Goal: Information Seeking & Learning: Learn about a topic

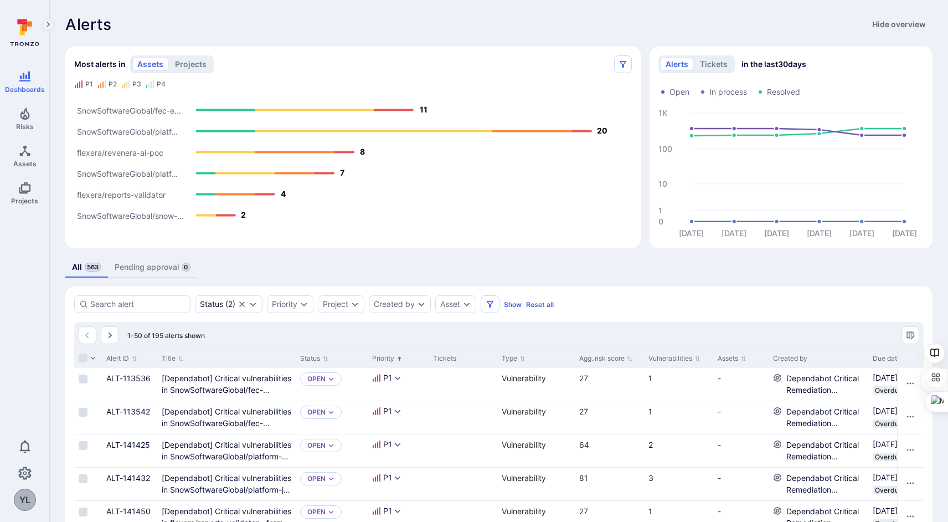
click at [51, 22] on icon "Expand navigation menu" at bounding box center [48, 24] width 8 height 9
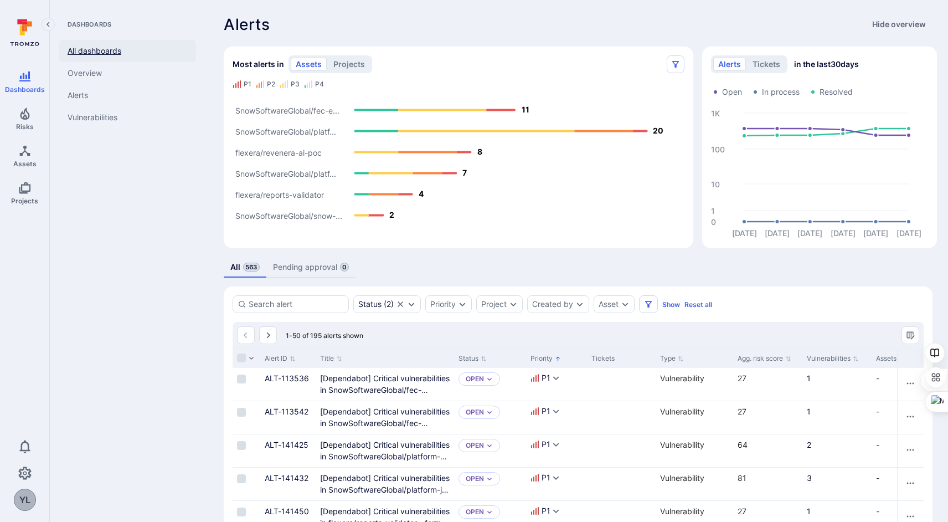
click at [87, 59] on link "All dashboards" at bounding box center [127, 51] width 137 height 22
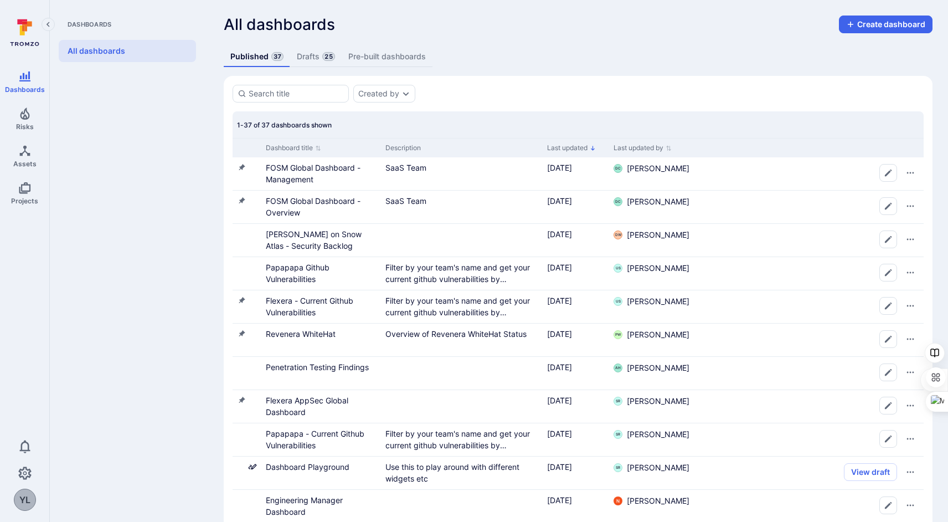
click at [108, 22] on span "Dashboards" at bounding box center [127, 24] width 137 height 9
click at [51, 24] on icon "Collapse navigation menu" at bounding box center [48, 24] width 8 height 9
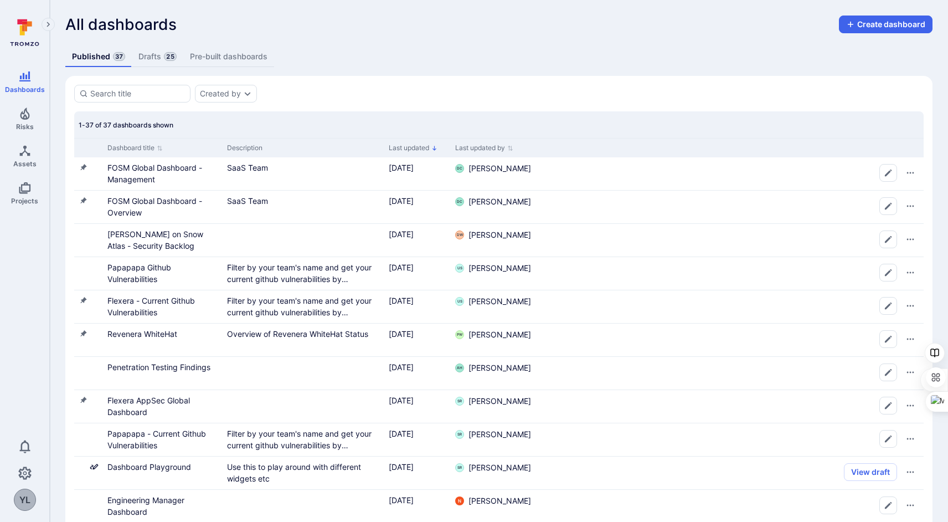
click at [18, 30] on icon at bounding box center [24, 32] width 49 height 39
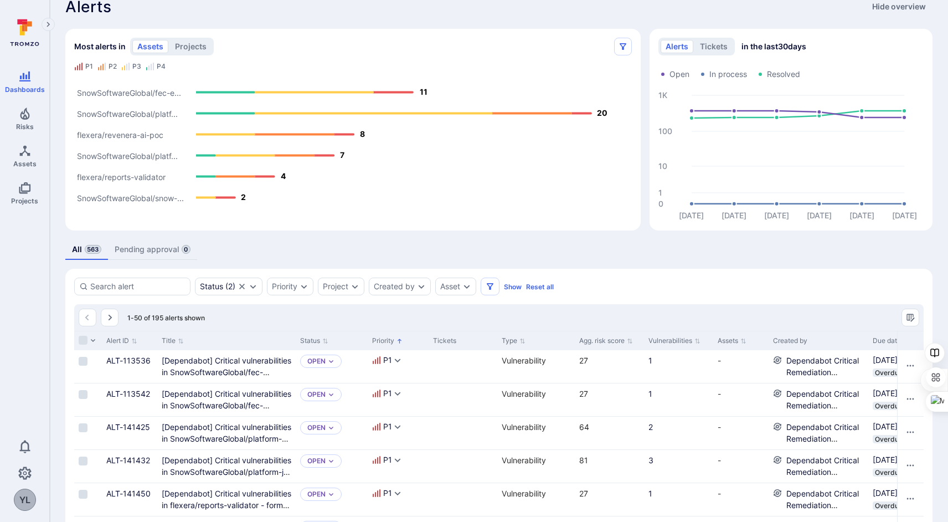
scroll to position [19, 0]
click at [184, 49] on button "projects" at bounding box center [191, 45] width 42 height 13
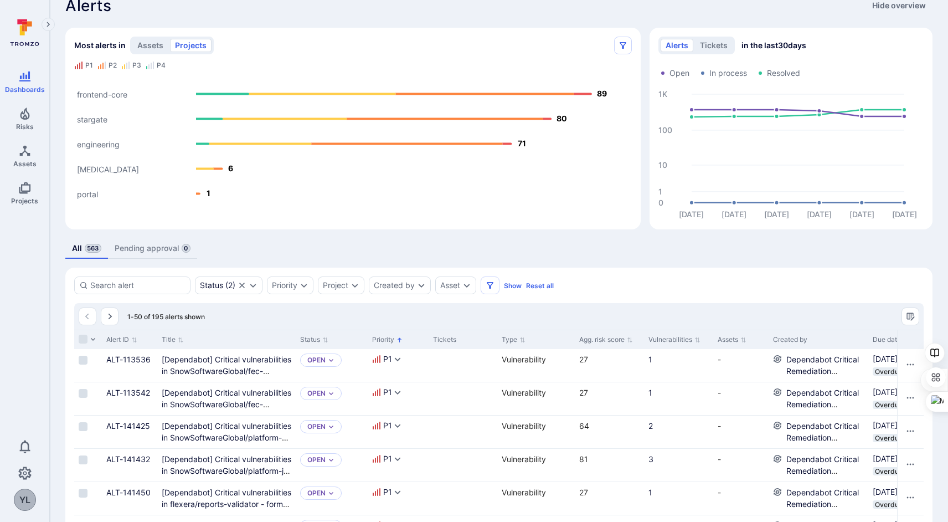
scroll to position [0, 0]
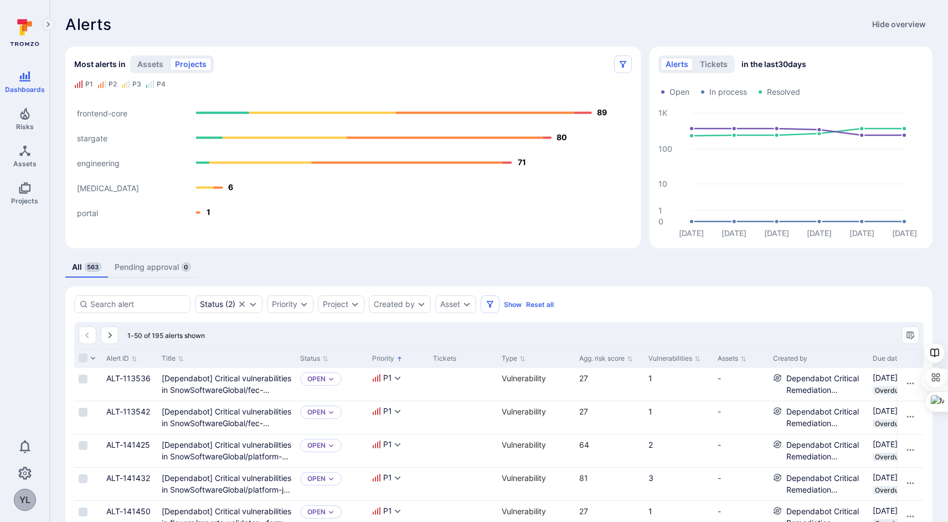
click at [107, 113] on text "frontend-core" at bounding box center [102, 113] width 50 height 9
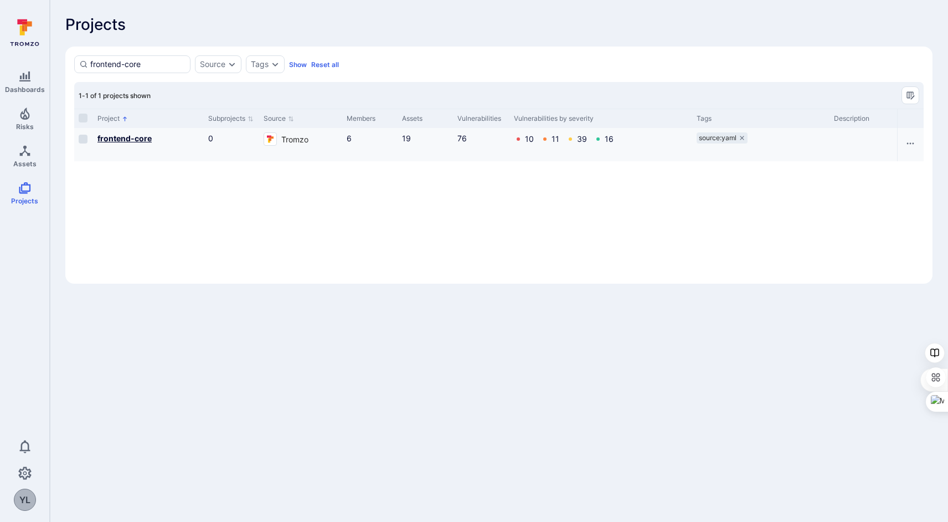
click at [142, 138] on b "frontend-core" at bounding box center [124, 137] width 54 height 9
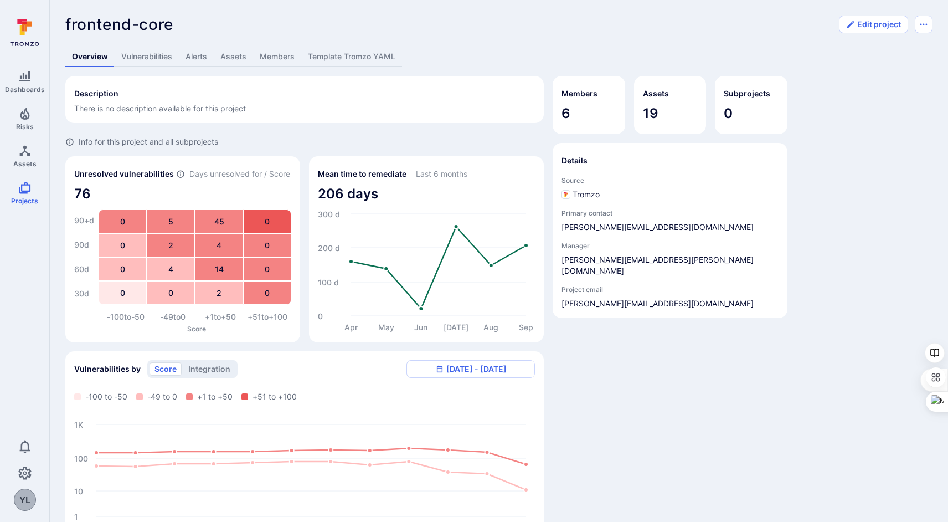
click at [152, 61] on link "Vulnerabilities" at bounding box center [147, 57] width 64 height 20
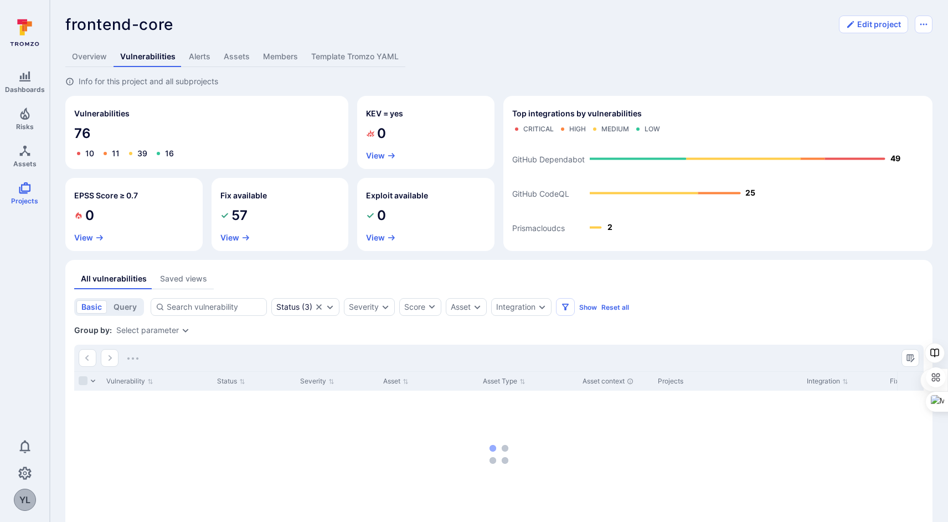
click at [80, 134] on span "76" at bounding box center [206, 134] width 265 height 18
click at [86, 134] on span "76" at bounding box center [206, 134] width 265 height 18
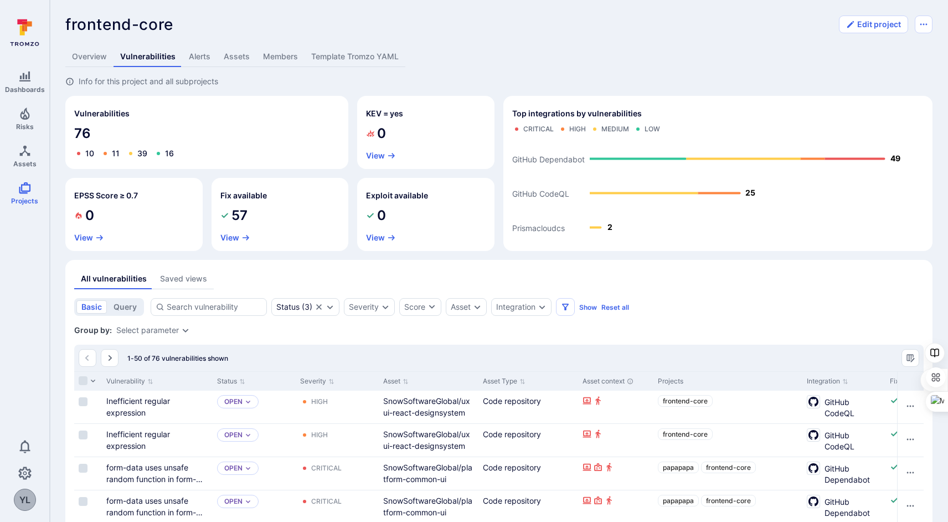
click at [27, 32] on icon at bounding box center [24, 32] width 49 height 39
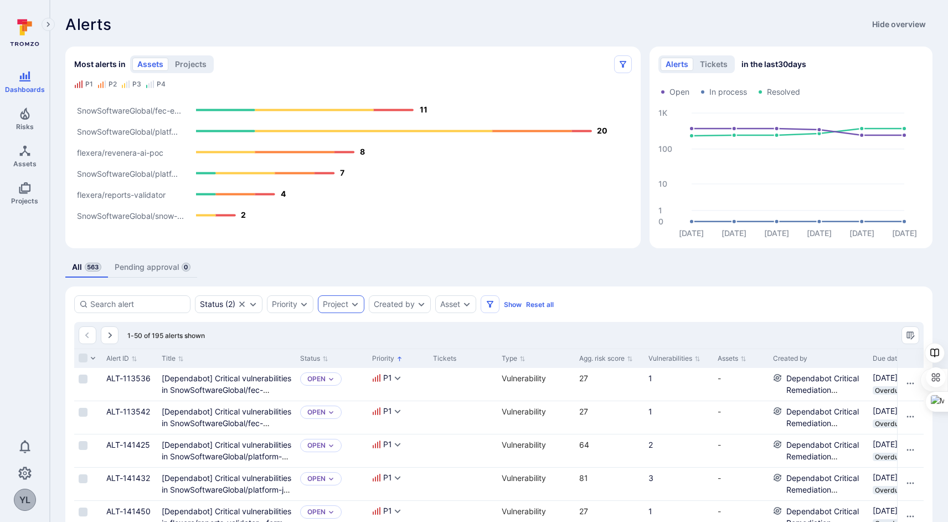
click at [349, 310] on div "Project" at bounding box center [341, 304] width 47 height 18
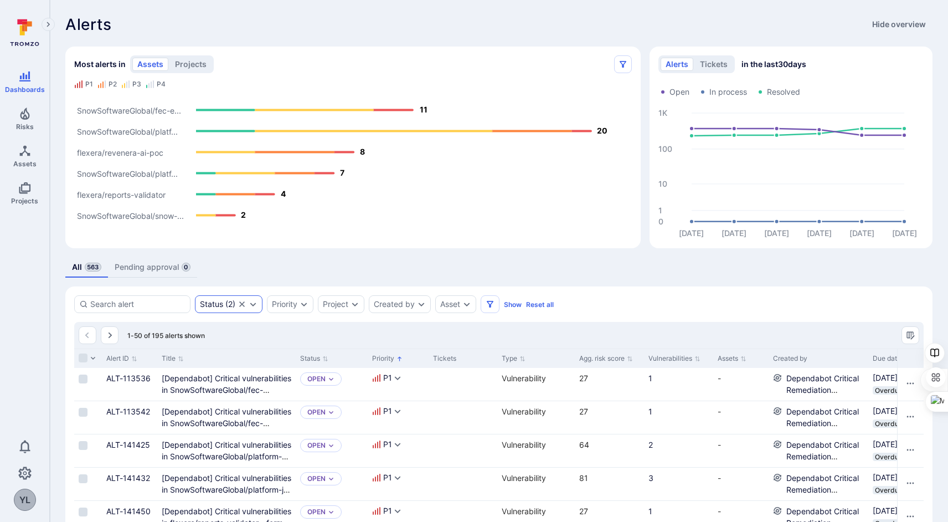
click at [239, 307] on icon "Clear selection" at bounding box center [242, 304] width 9 height 9
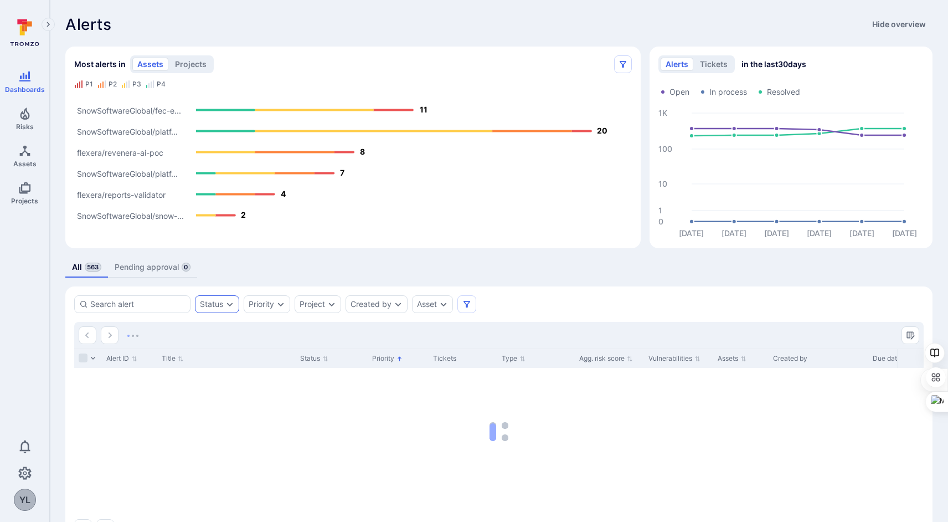
click at [227, 309] on div "Status" at bounding box center [217, 304] width 44 height 18
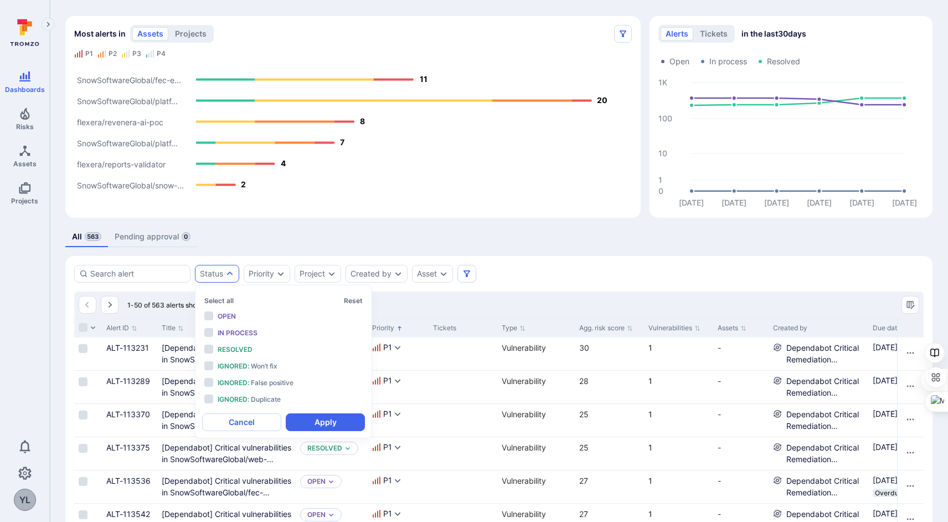
scroll to position [32, 0]
click at [275, 245] on div "All 563 Pending approval 0" at bounding box center [498, 235] width 867 height 20
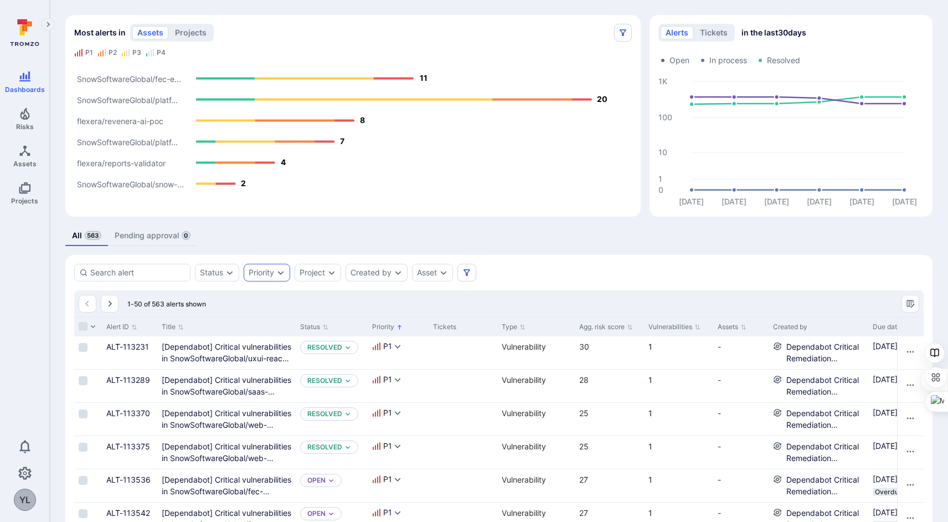
click at [271, 272] on div "Priority" at bounding box center [261, 272] width 25 height 9
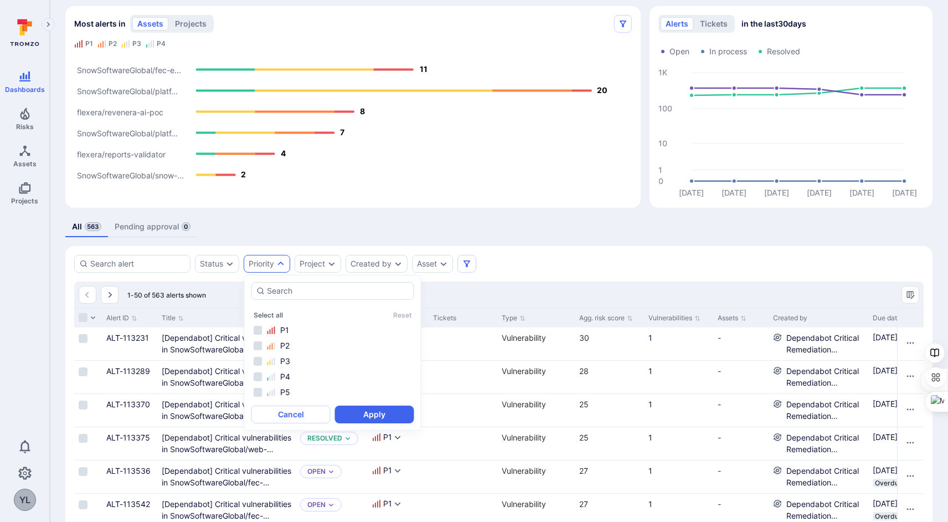
scroll to position [49, 0]
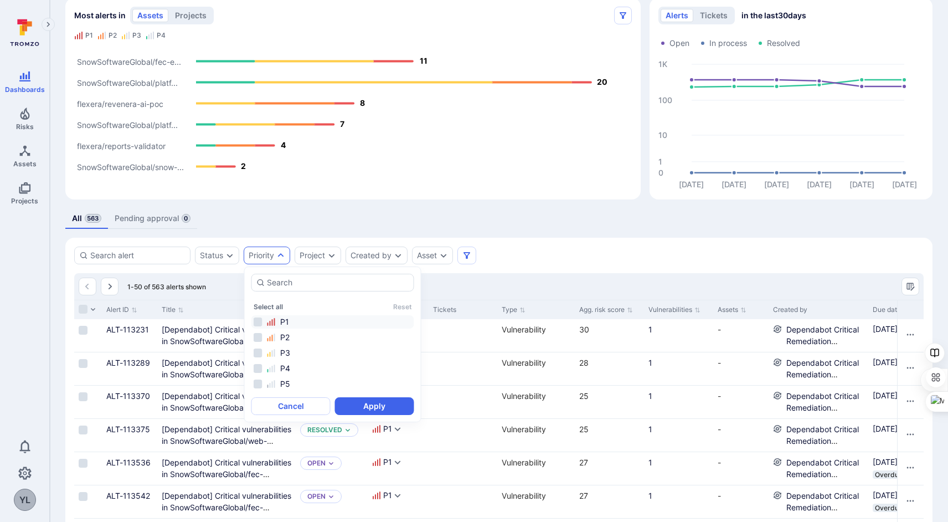
click at [256, 319] on li "P1" at bounding box center [332, 321] width 163 height 13
click at [259, 334] on li "P2" at bounding box center [332, 337] width 163 height 13
click at [378, 409] on button "Apply" at bounding box center [374, 406] width 79 height 18
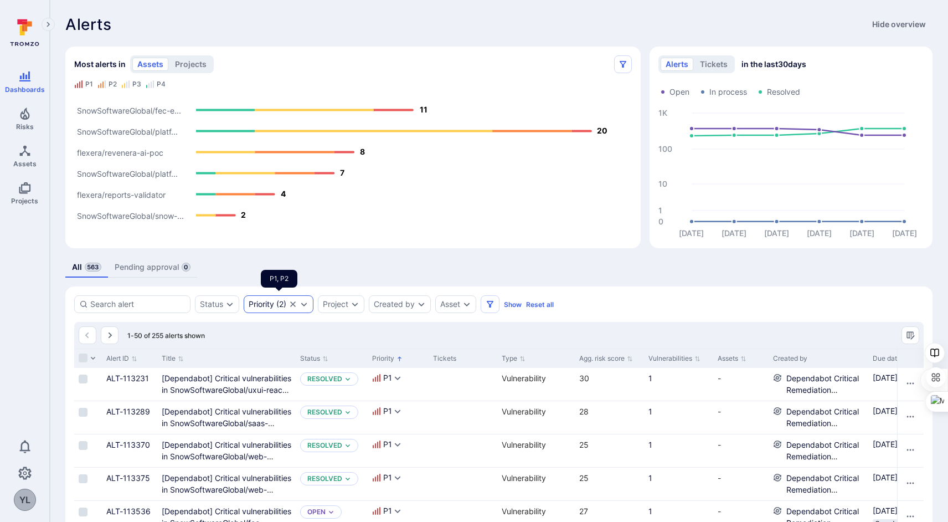
click at [297, 307] on icon "Clear selection" at bounding box center [292, 304] width 9 height 9
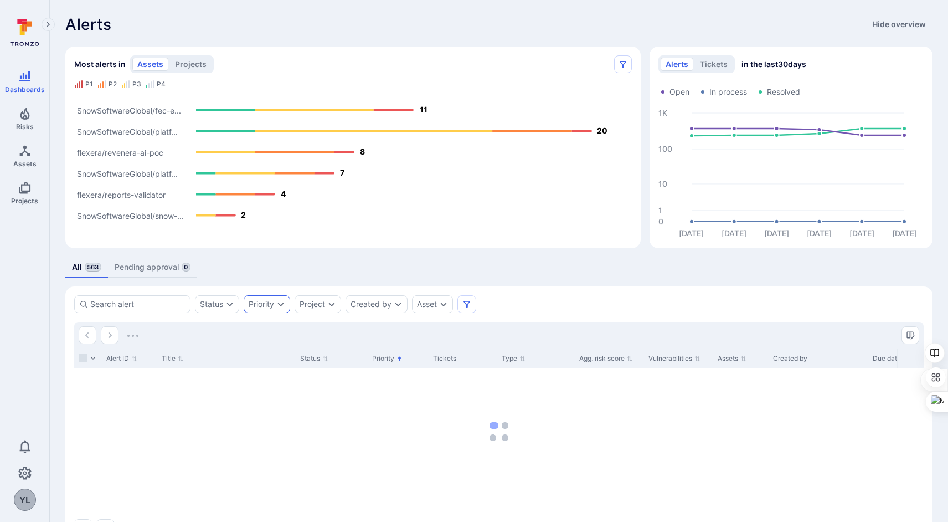
click at [22, 29] on icon at bounding box center [22, 30] width 5 height 10
click at [31, 32] on icon at bounding box center [24, 32] width 49 height 39
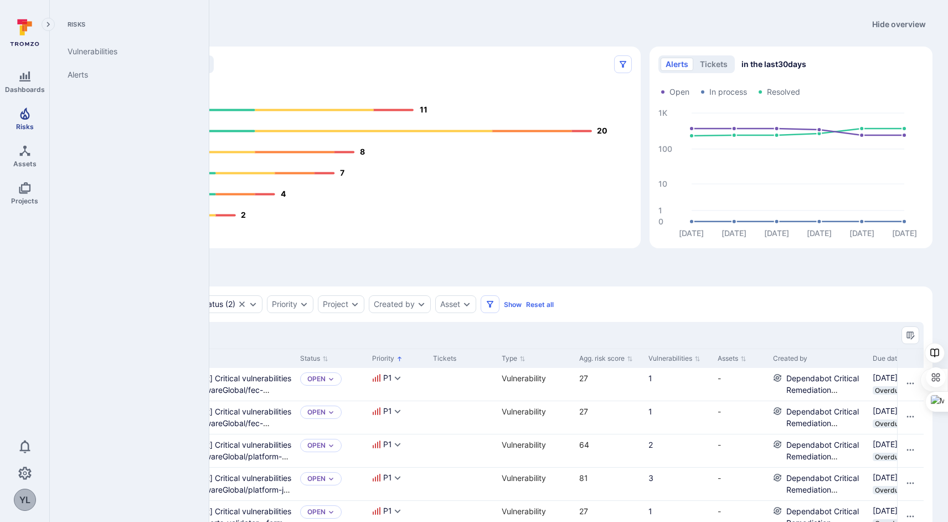
click at [24, 121] on link "Risks" at bounding box center [24, 118] width 49 height 33
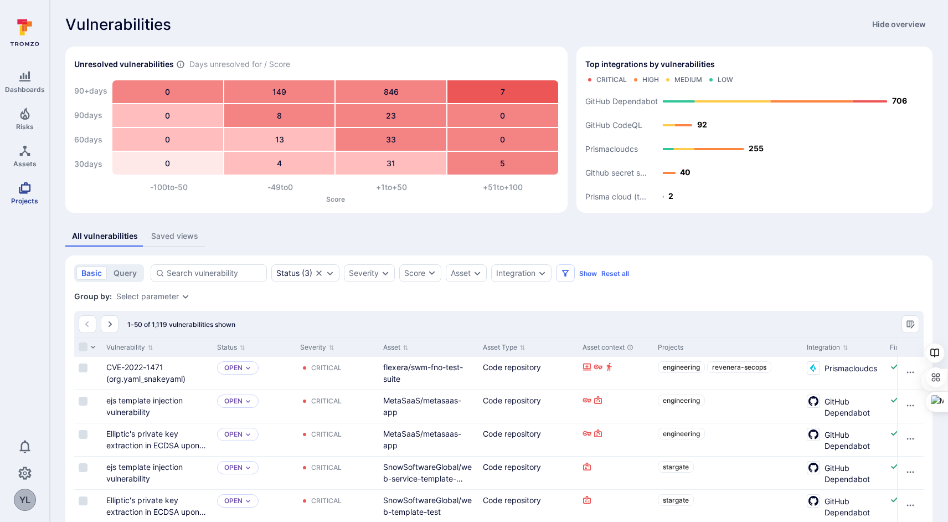
click at [29, 197] on span "Projects" at bounding box center [24, 201] width 27 height 8
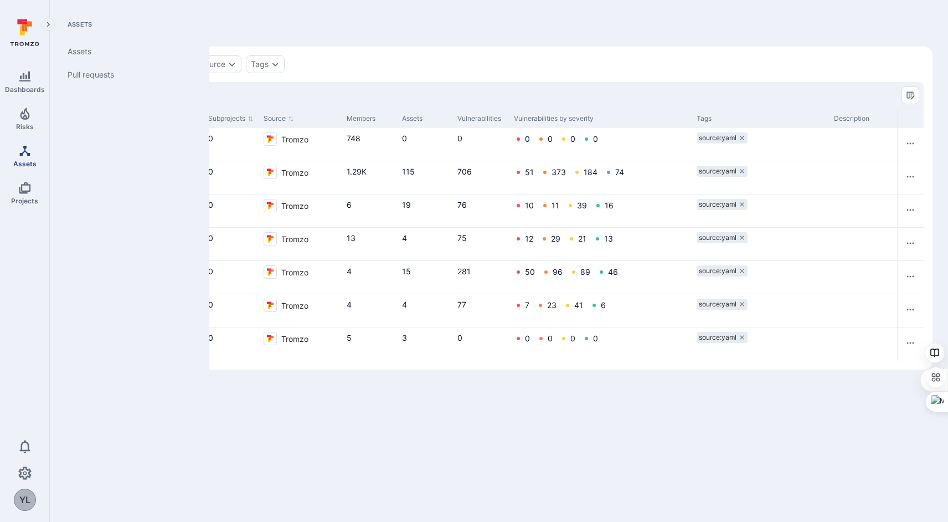
click at [24, 161] on span "Assets" at bounding box center [24, 163] width 23 height 8
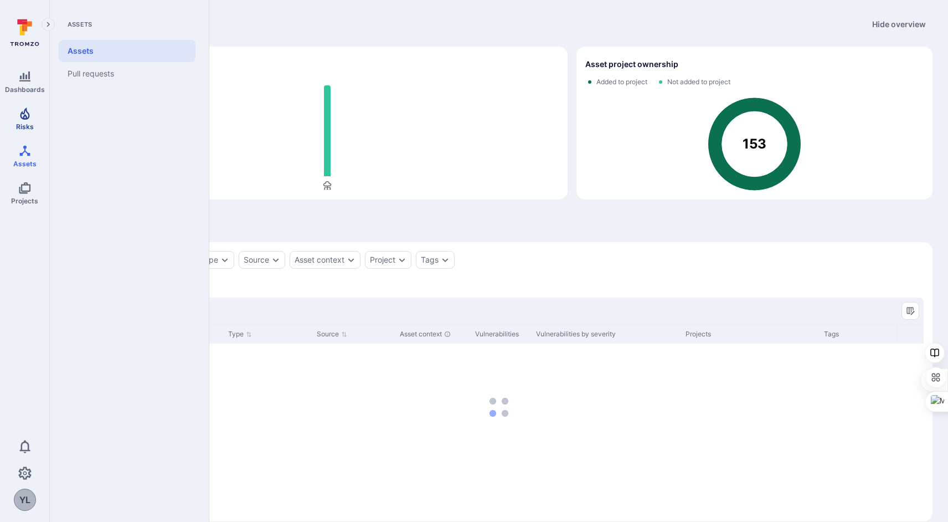
click at [21, 114] on icon "Risks" at bounding box center [24, 113] width 13 height 13
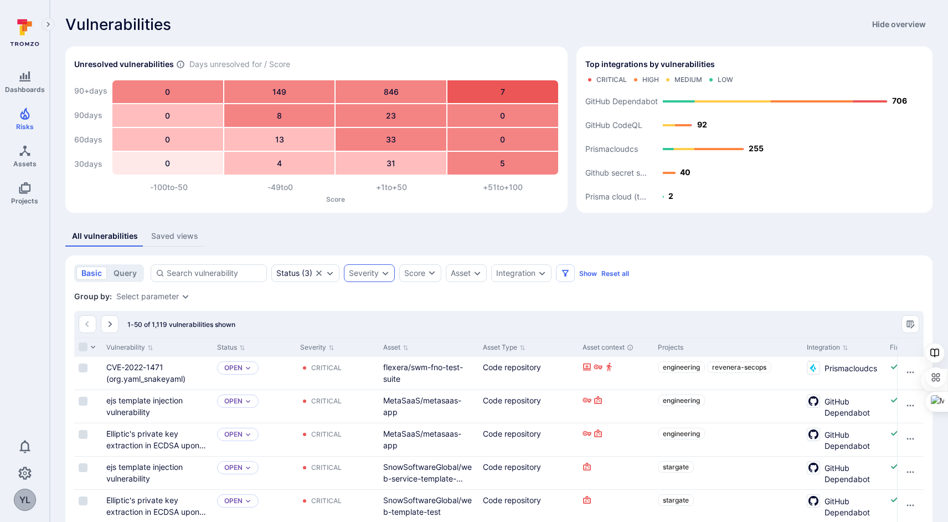
click at [379, 276] on div "Severity" at bounding box center [369, 273] width 51 height 18
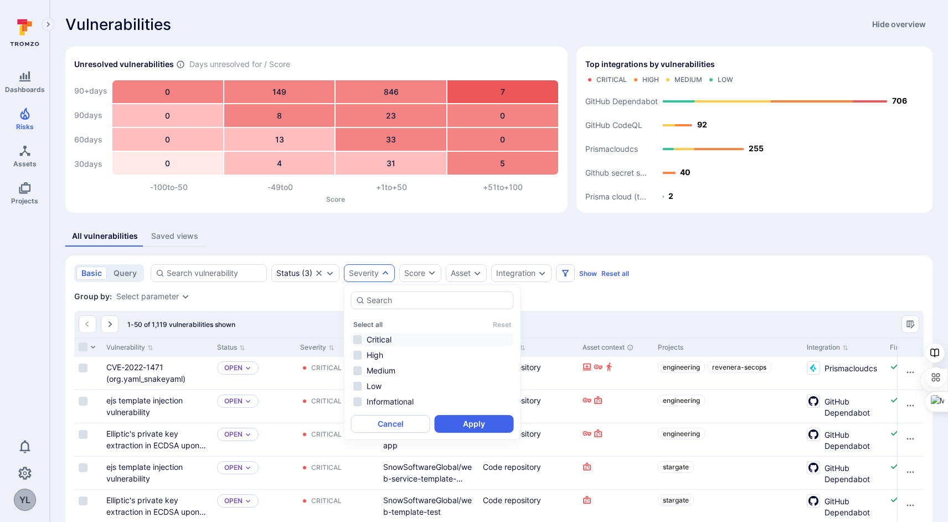
click at [383, 339] on li "Critical" at bounding box center [432, 339] width 163 height 13
click at [378, 358] on li "High" at bounding box center [432, 354] width 163 height 13
click at [473, 420] on button "Apply" at bounding box center [474, 424] width 79 height 18
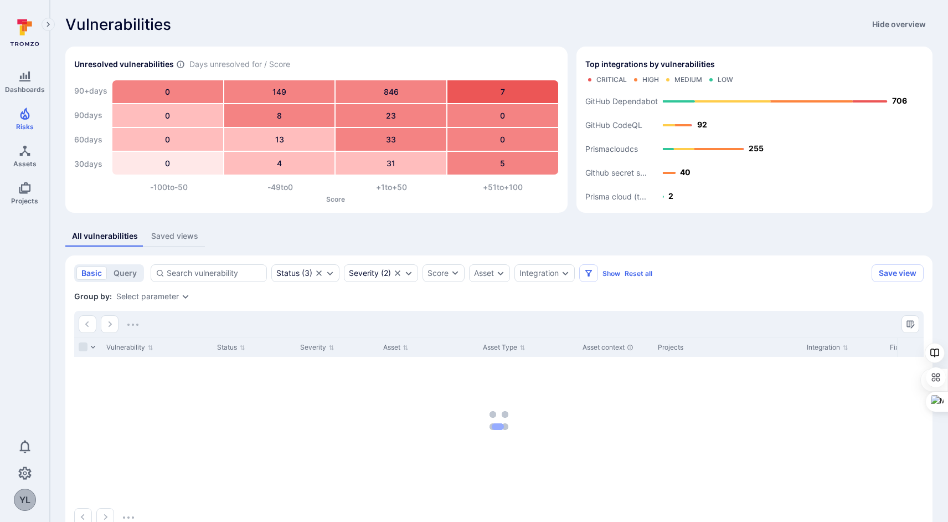
click at [514, 229] on div "All vulnerabilities Saved views" at bounding box center [498, 236] width 867 height 20
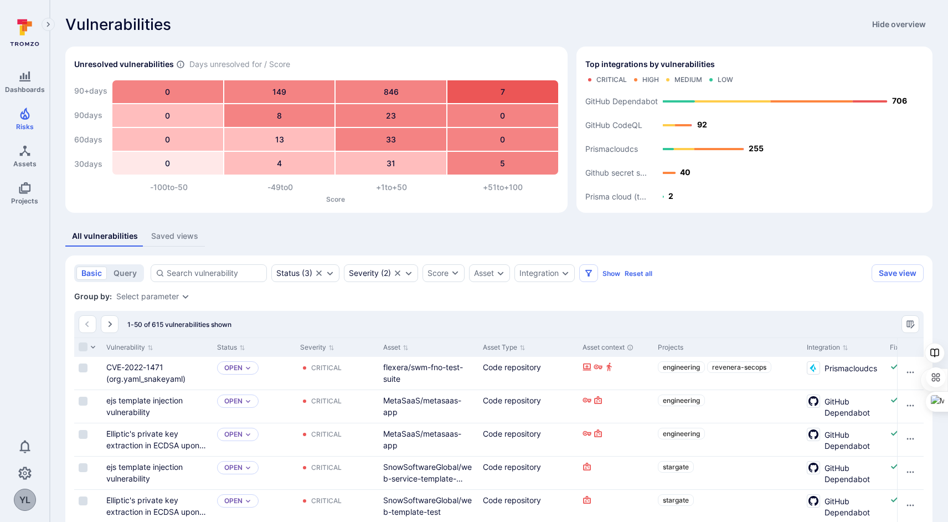
click at [337, 23] on div "Vulnerabilities Hide overview" at bounding box center [498, 25] width 867 height 18
click at [23, 33] on icon at bounding box center [22, 30] width 5 height 10
